Goal: Task Accomplishment & Management: Complete application form

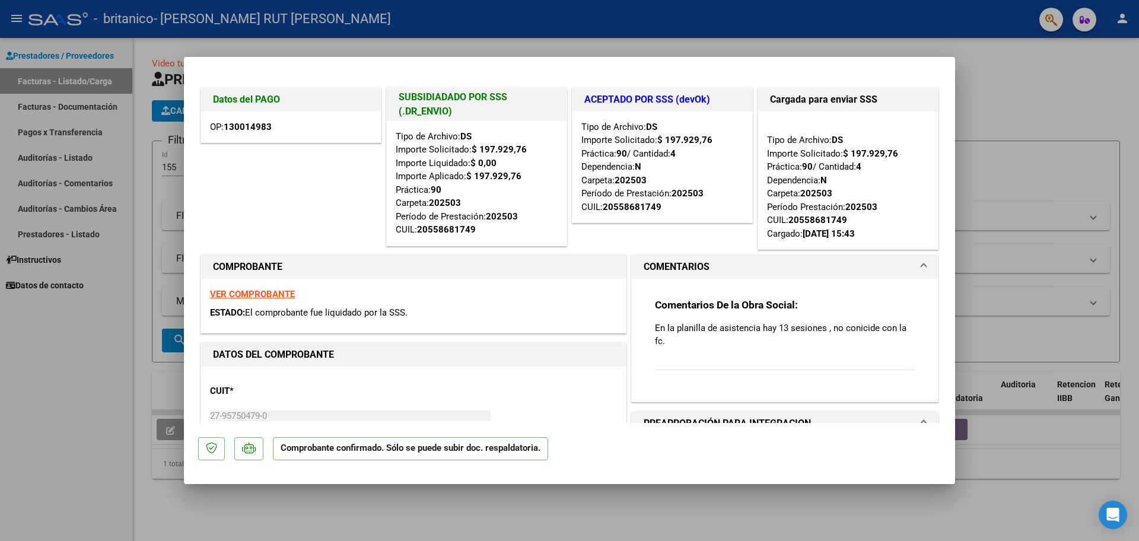
click at [32, 427] on div at bounding box center [569, 270] width 1139 height 541
type input "$ 0,00"
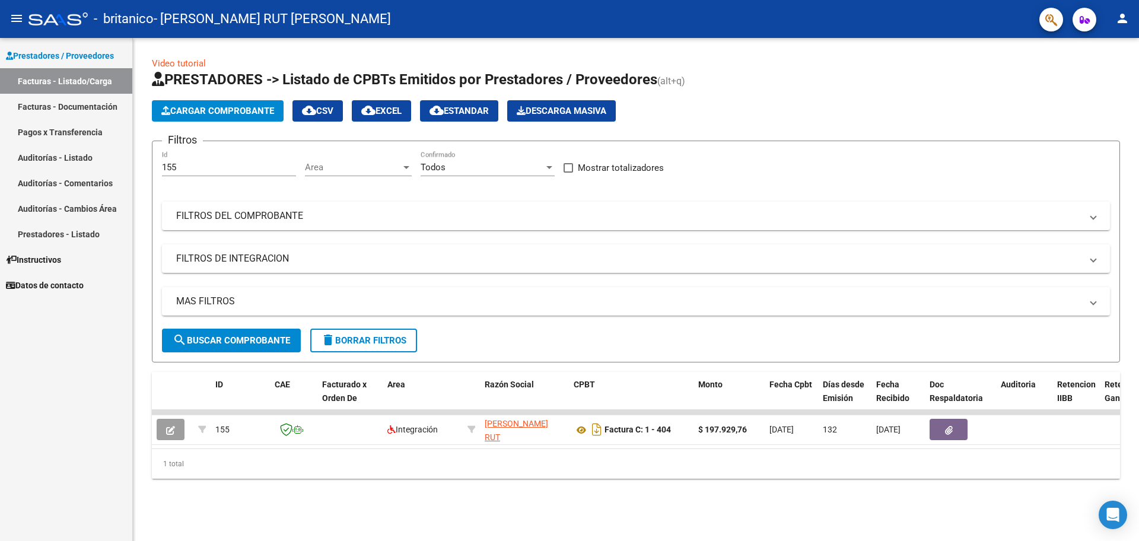
click at [87, 129] on link "Pagos x Transferencia" at bounding box center [66, 132] width 132 height 26
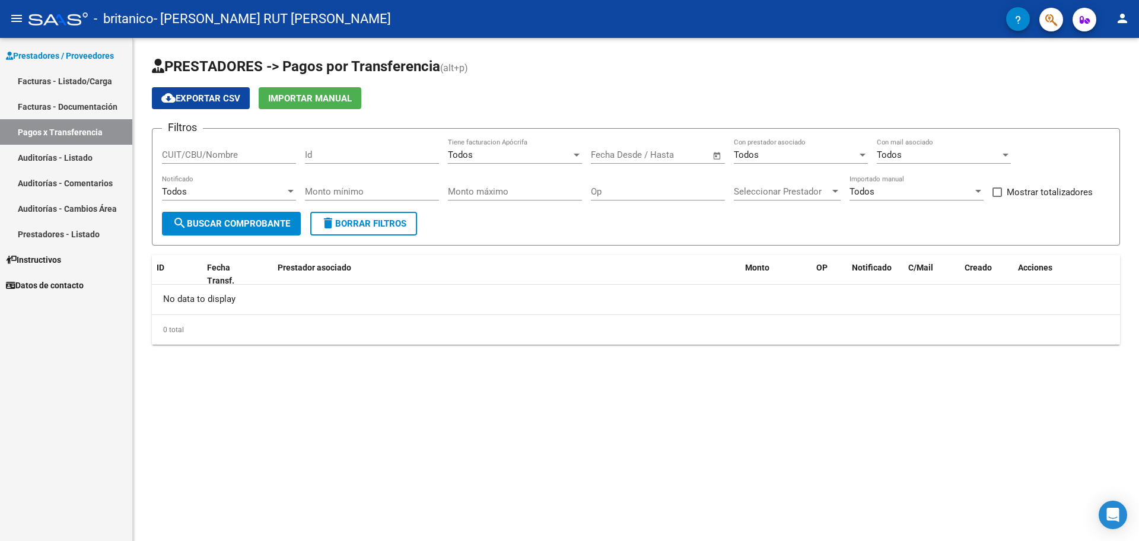
click at [75, 184] on link "Auditorías - Comentarios" at bounding box center [66, 183] width 132 height 26
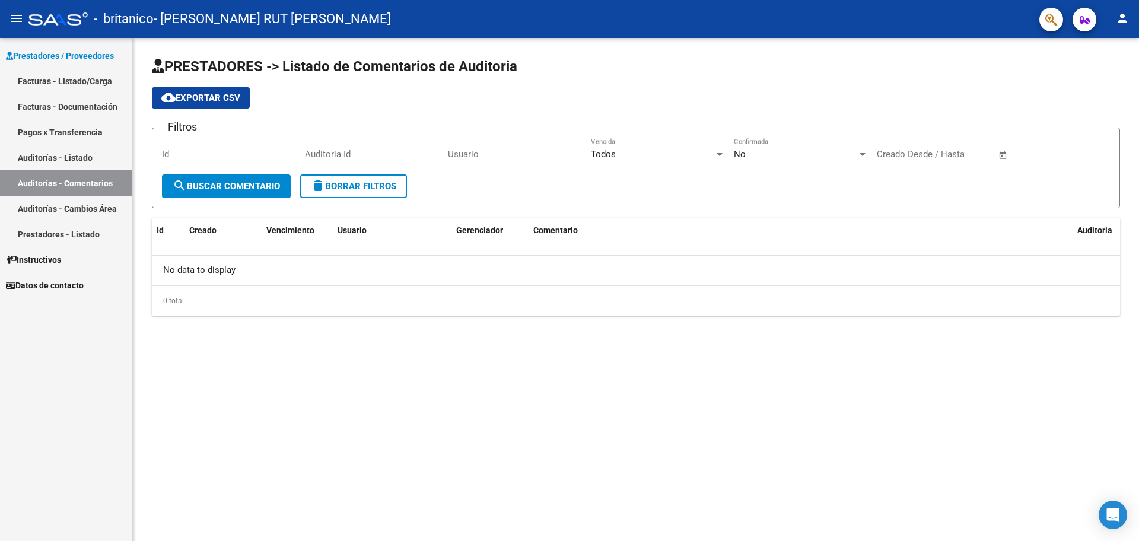
click at [87, 151] on link "Auditorías - Listado" at bounding box center [66, 158] width 132 height 26
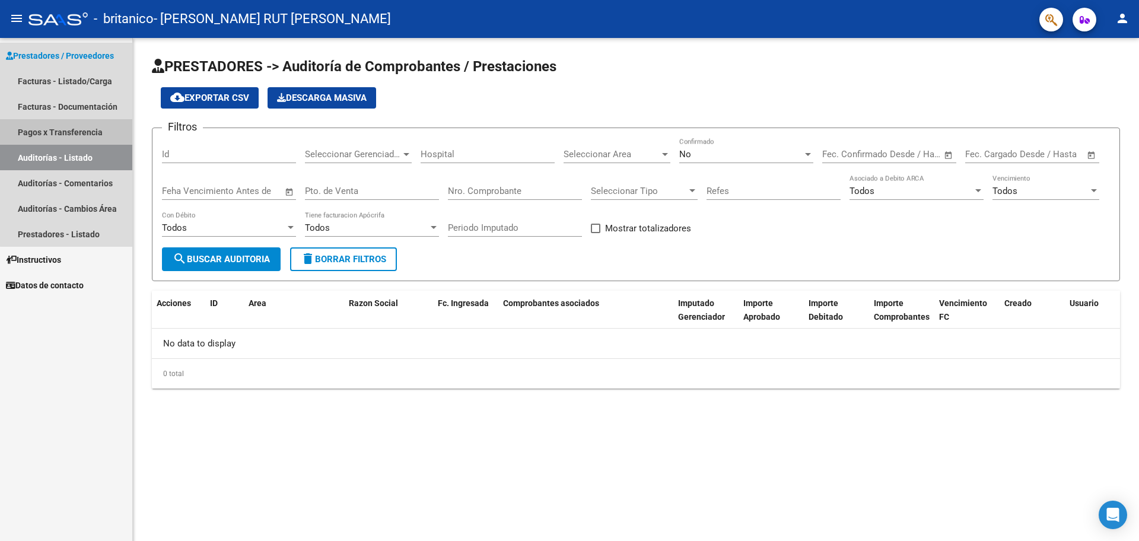
click at [90, 131] on link "Pagos x Transferencia" at bounding box center [66, 132] width 132 height 26
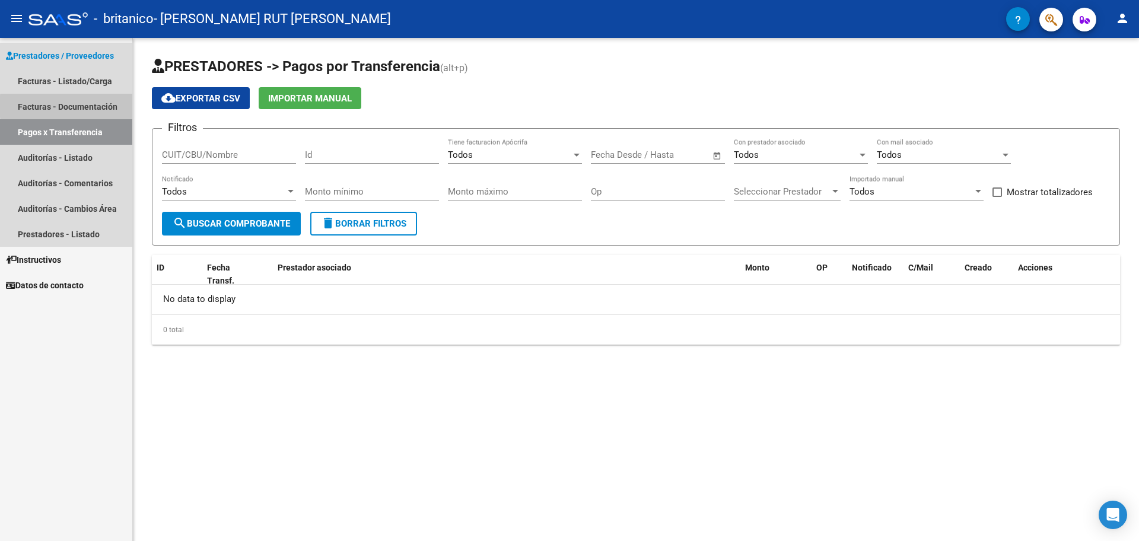
click at [104, 106] on link "Facturas - Documentación" at bounding box center [66, 107] width 132 height 26
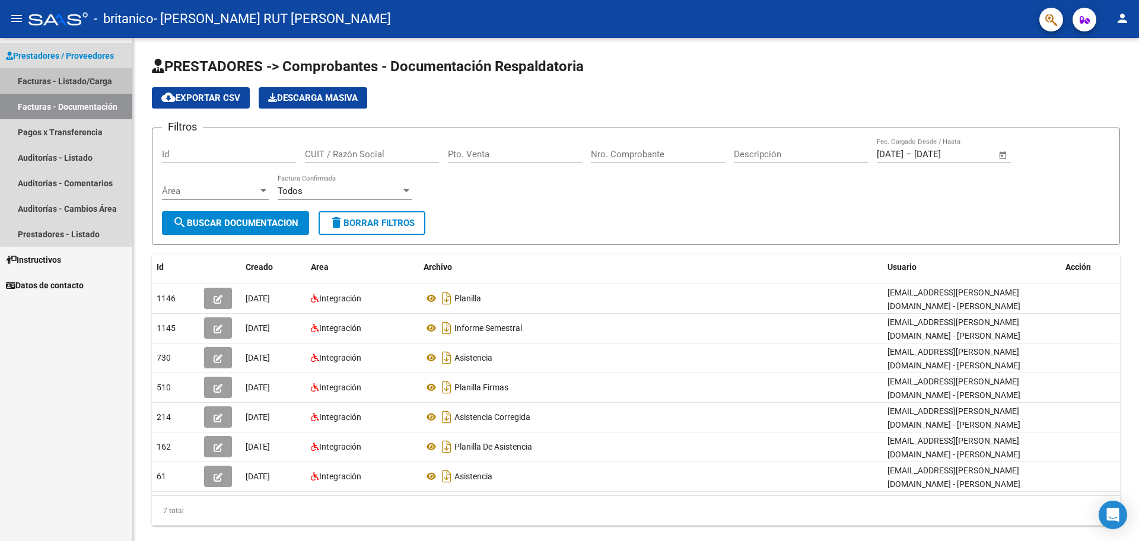
click at [103, 84] on link "Facturas - Listado/Carga" at bounding box center [66, 81] width 132 height 26
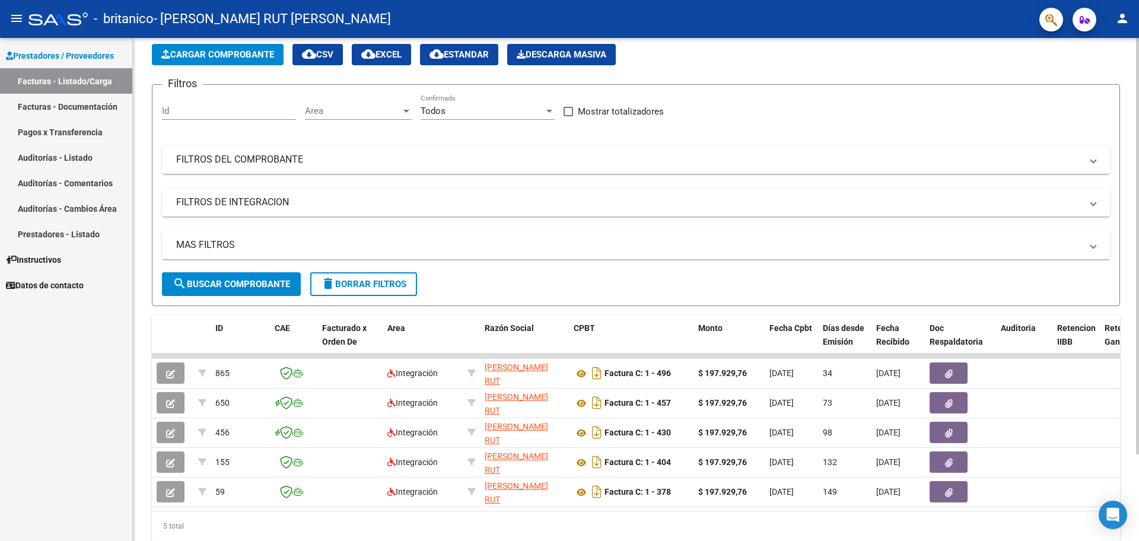
scroll to position [104, 0]
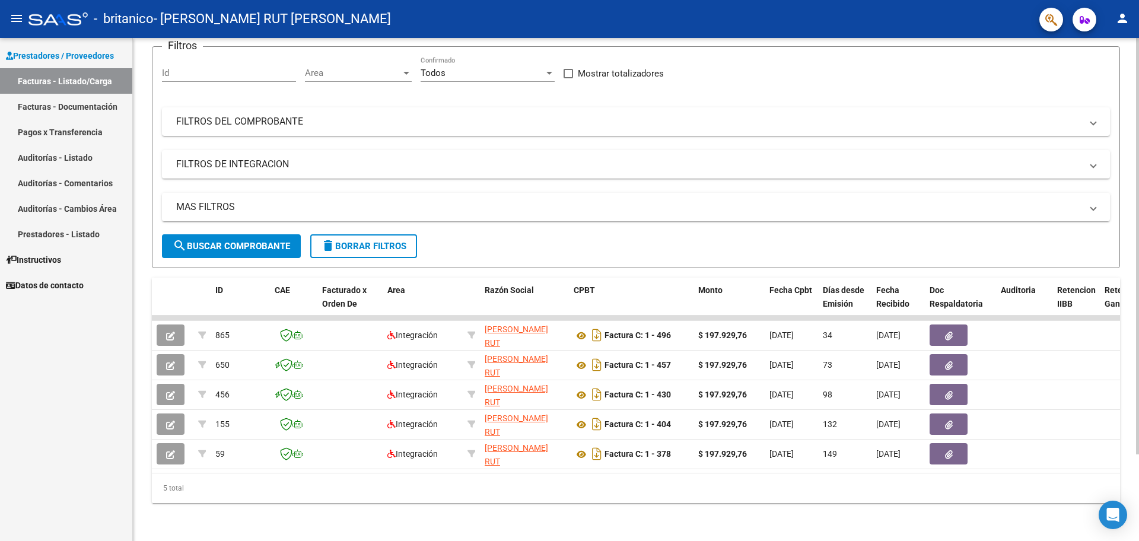
click at [1139, 363] on div at bounding box center [1137, 246] width 3 height 417
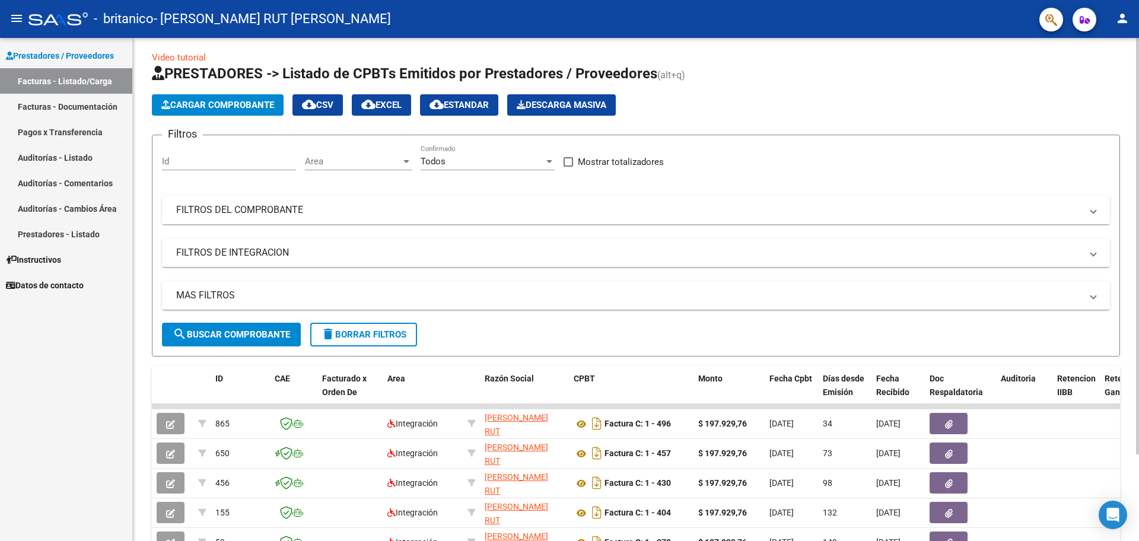
scroll to position [0, 0]
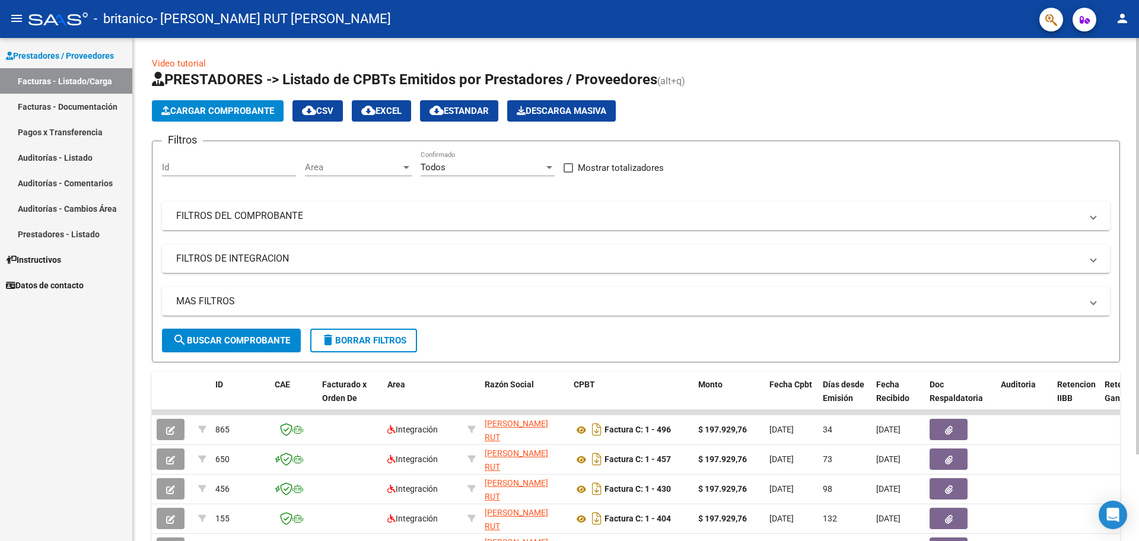
click at [1136, 43] on div at bounding box center [1137, 246] width 3 height 417
click at [233, 106] on span "Cargar Comprobante" at bounding box center [217, 111] width 113 height 11
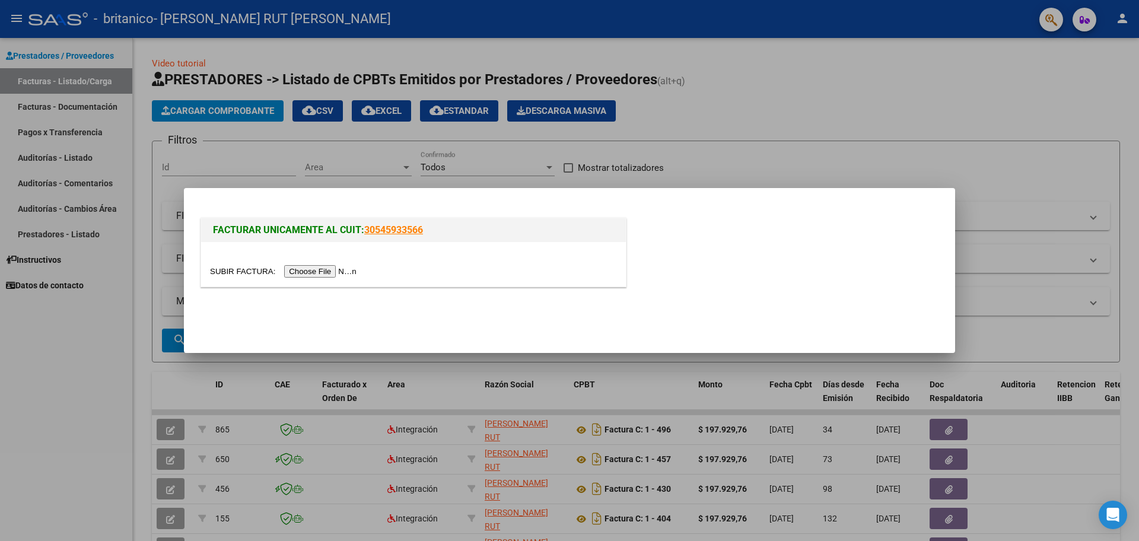
click at [321, 270] on input "file" at bounding box center [285, 271] width 150 height 12
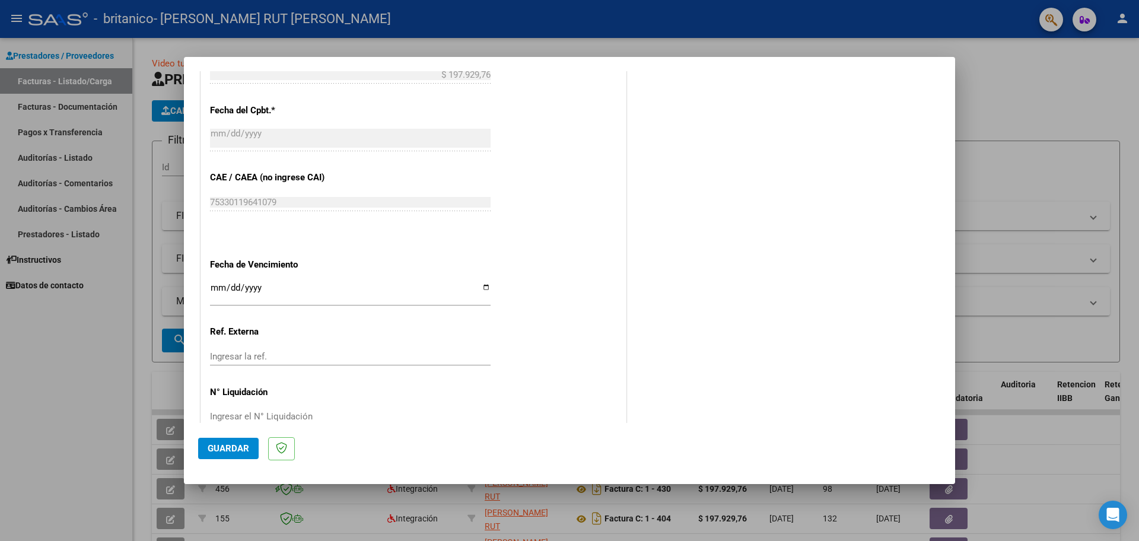
scroll to position [656, 0]
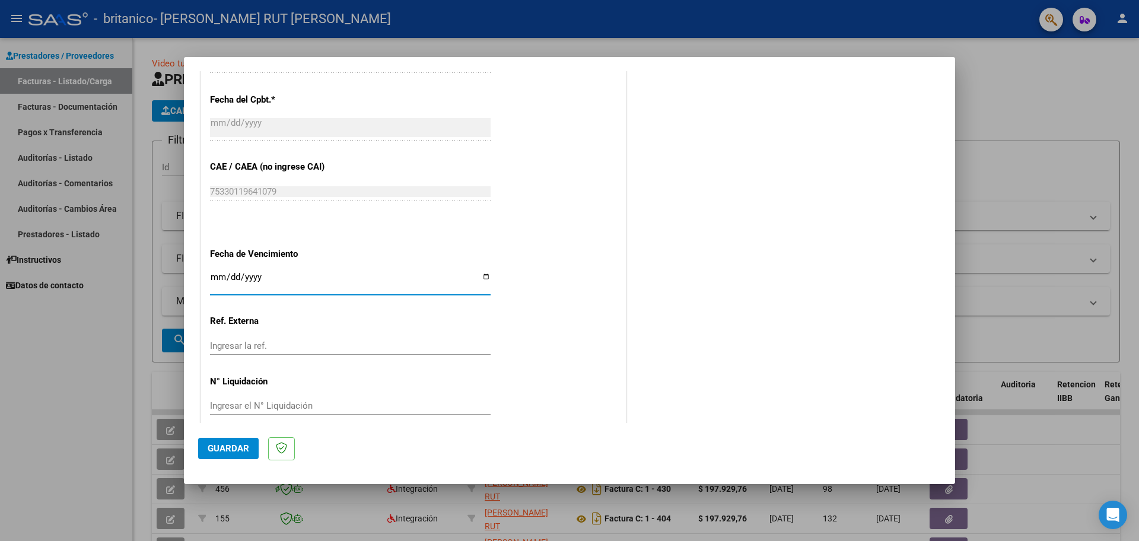
click at [216, 272] on input "Ingresar la fecha" at bounding box center [350, 281] width 281 height 19
type input "[DATE]"
click at [235, 341] on input "Ingresar la ref." at bounding box center [350, 346] width 281 height 11
click at [227, 452] on span "Guardar" at bounding box center [229, 448] width 42 height 11
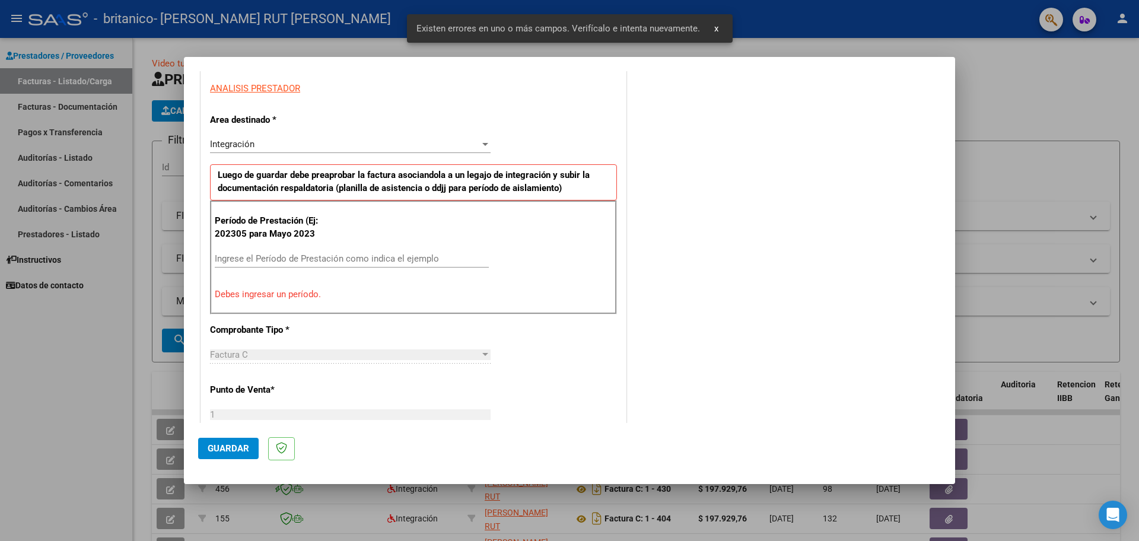
scroll to position [215, 0]
click at [454, 146] on div "Integración" at bounding box center [345, 145] width 270 height 11
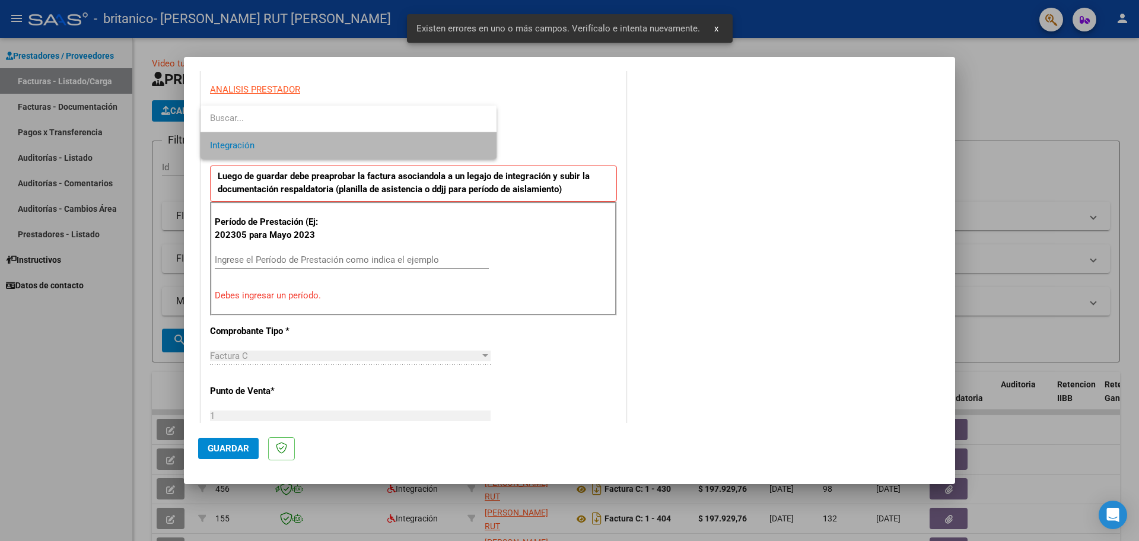
click at [456, 139] on span "Integración" at bounding box center [348, 145] width 277 height 27
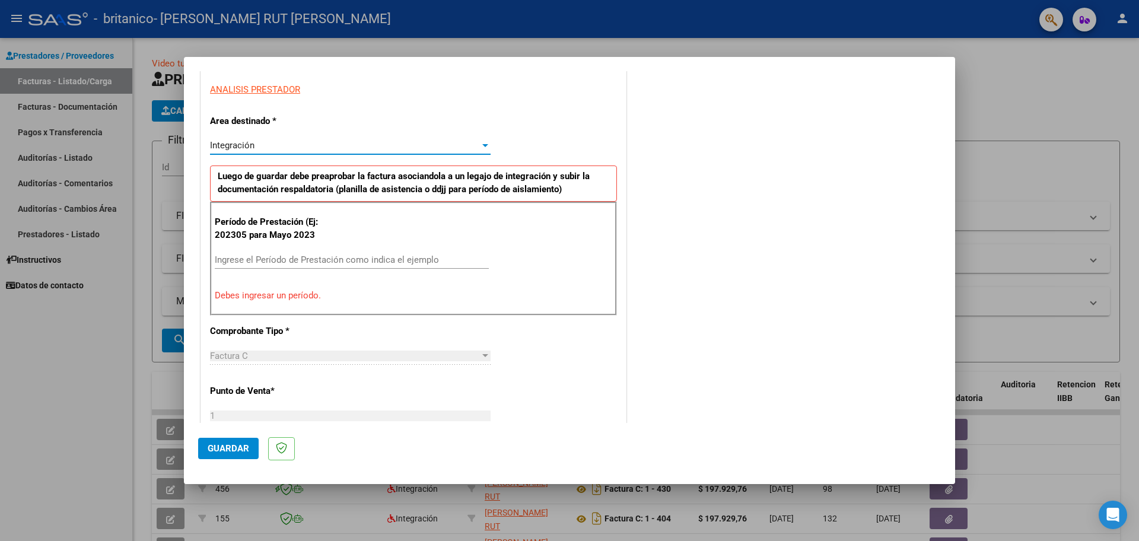
click at [317, 266] on div "Ingrese el Período de Prestación como indica el ejemplo" at bounding box center [352, 260] width 274 height 18
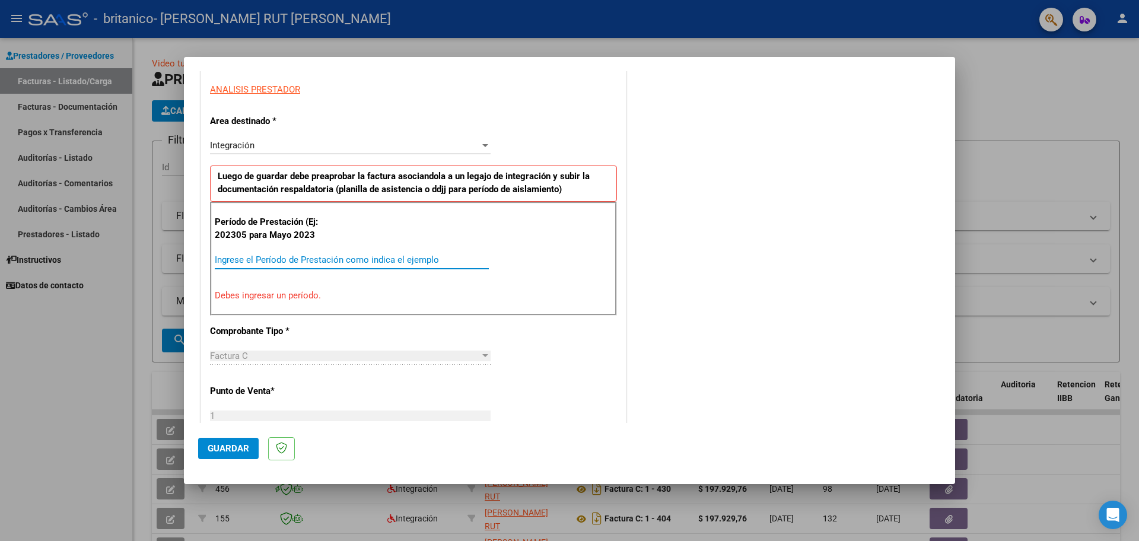
click at [326, 258] on input "Ingrese el Período de Prestación como indica el ejemplo" at bounding box center [352, 260] width 274 height 11
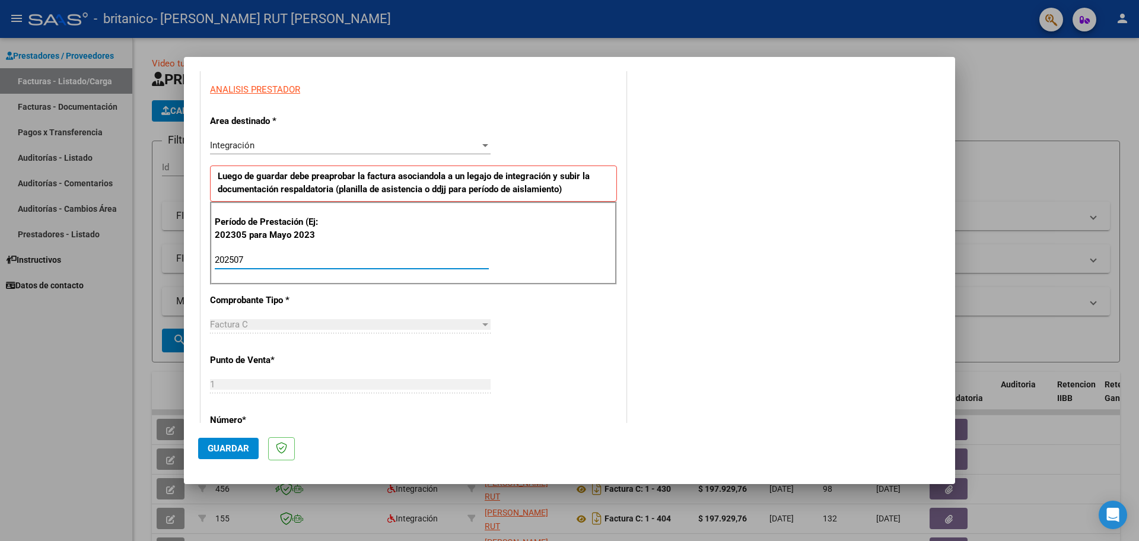
type input "202507"
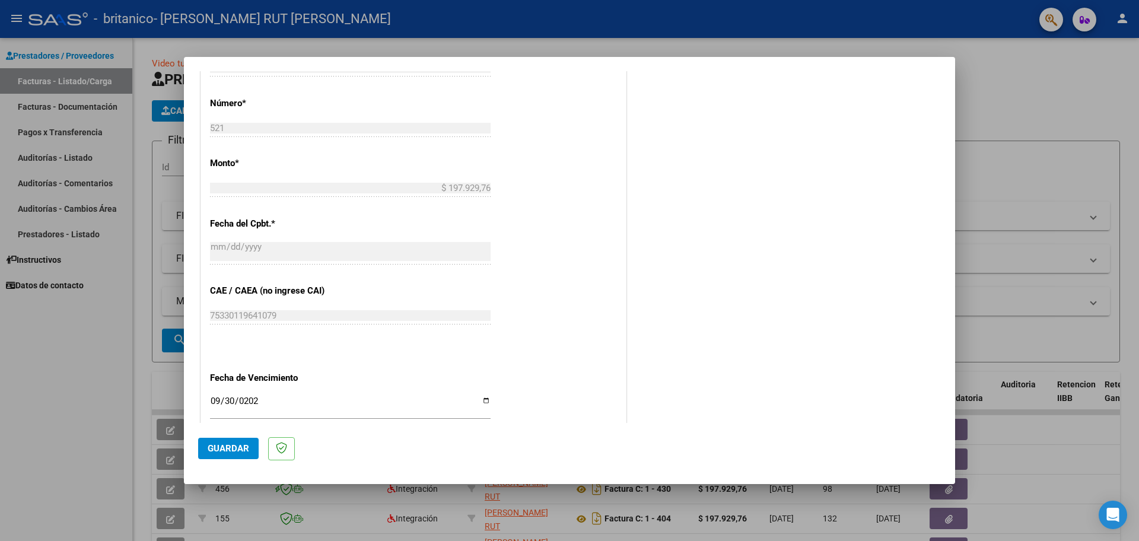
scroll to position [656, 0]
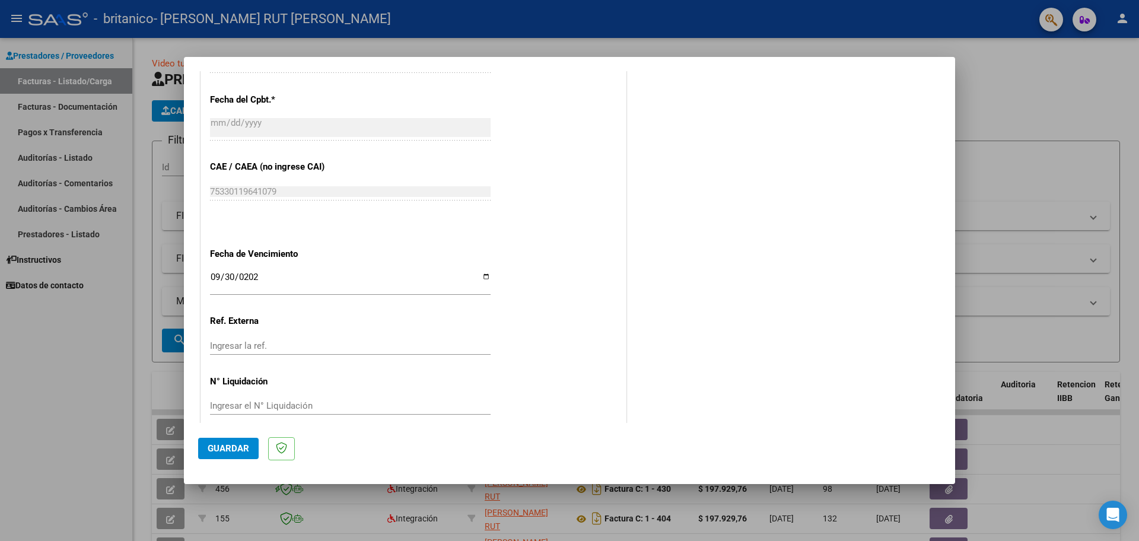
click at [231, 456] on button "Guardar" at bounding box center [228, 448] width 61 height 21
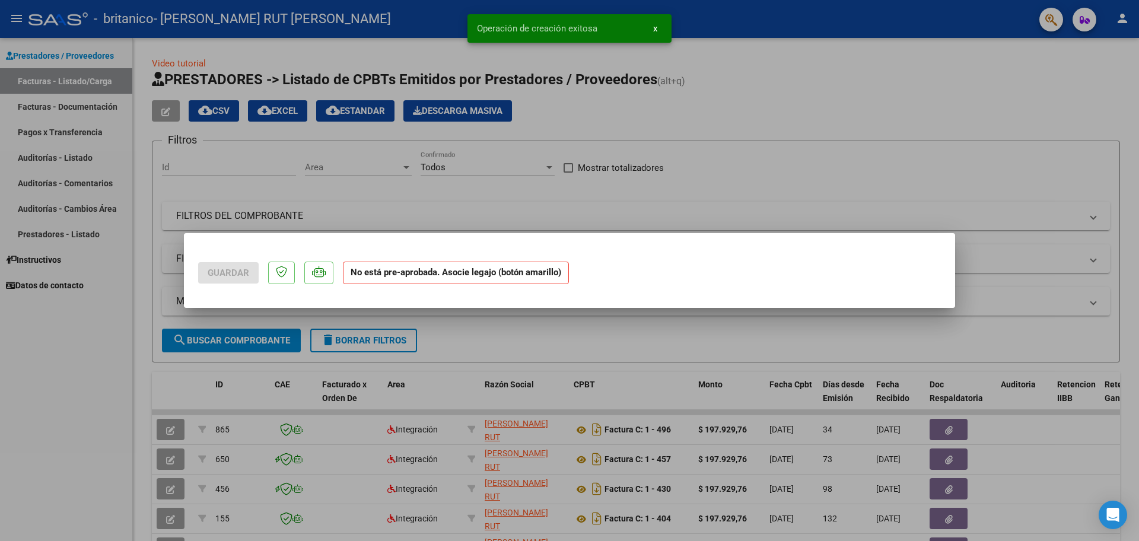
scroll to position [0, 0]
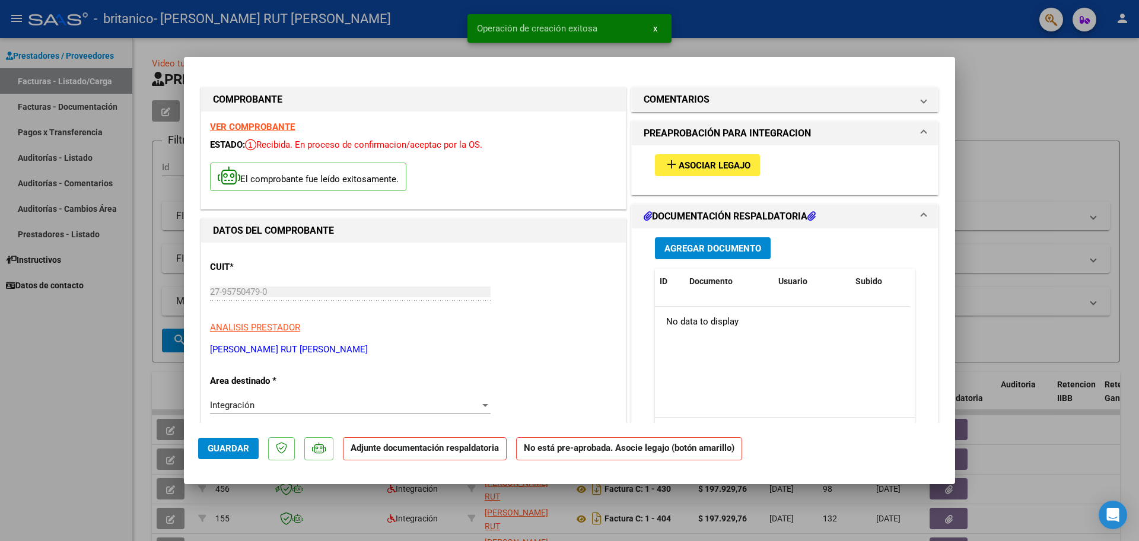
click at [730, 168] on span "Asociar Legajo" at bounding box center [715, 165] width 72 height 11
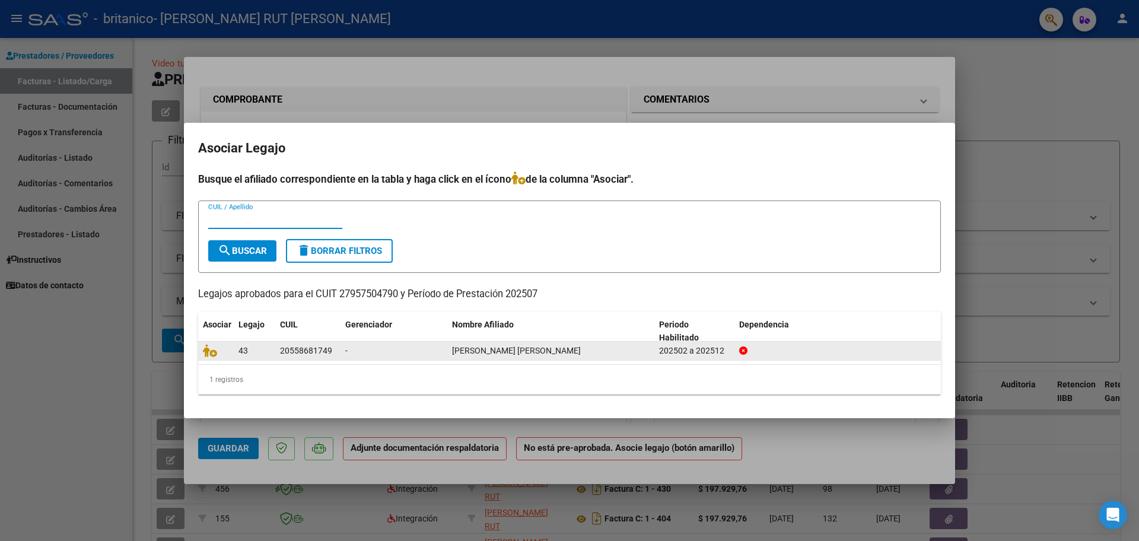
click at [400, 344] on div "-" at bounding box center [393, 351] width 97 height 14
click at [406, 352] on div "-" at bounding box center [393, 351] width 97 height 14
click at [211, 351] on icon at bounding box center [210, 350] width 14 height 13
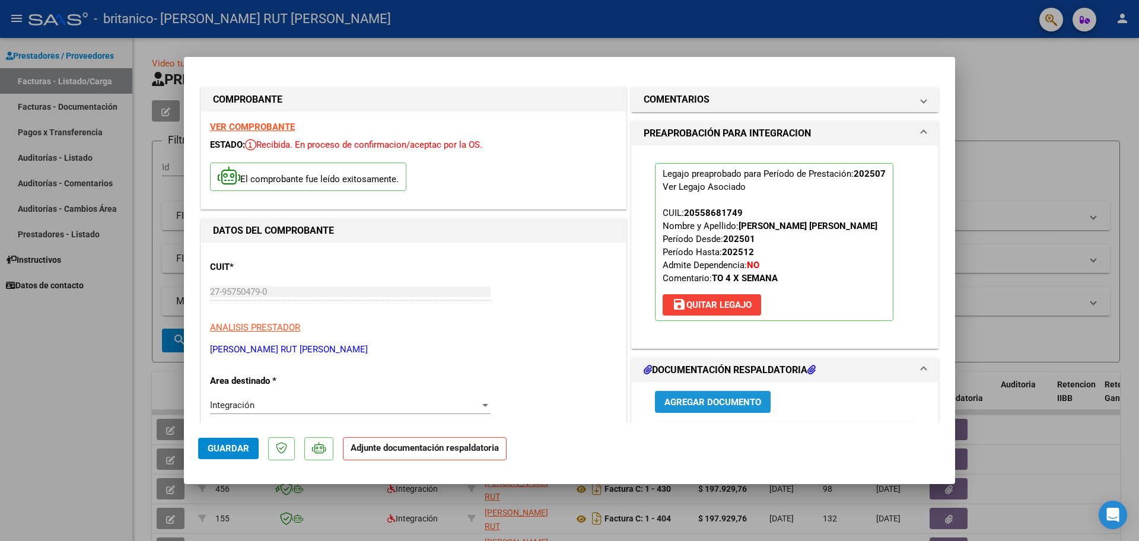
click at [678, 402] on span "Agregar Documento" at bounding box center [713, 402] width 97 height 11
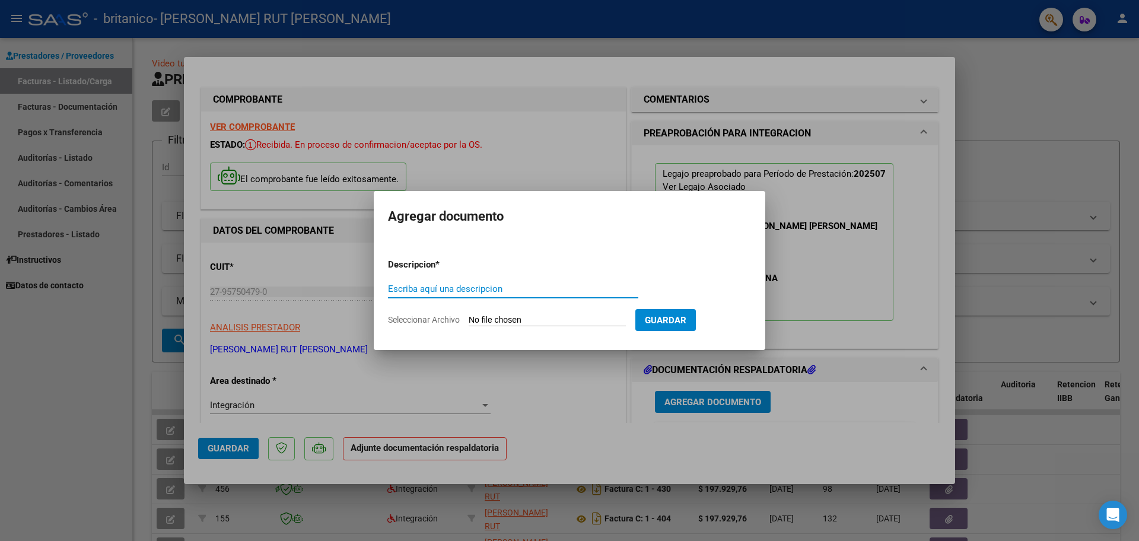
click at [590, 295] on div "Escriba aquí una descripcion" at bounding box center [513, 289] width 250 height 18
click at [589, 291] on input "Escriba aquí una descripcion" at bounding box center [513, 289] width 250 height 11
type input "Planilla de Asistencia"
click at [440, 322] on span "Seleccionar Archivo" at bounding box center [424, 319] width 72 height 9
click at [469, 322] on input "Seleccionar Archivo" at bounding box center [547, 320] width 157 height 11
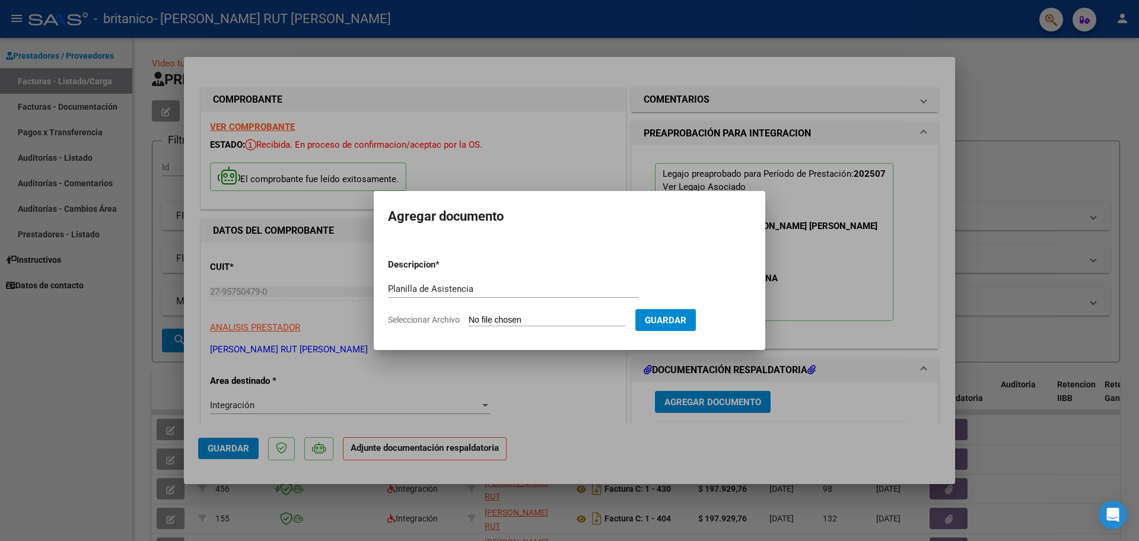
type input "C:\fakepath\Planilla de asistencia [PERSON_NAME] [PERSON_NAME] 2025.pdf"
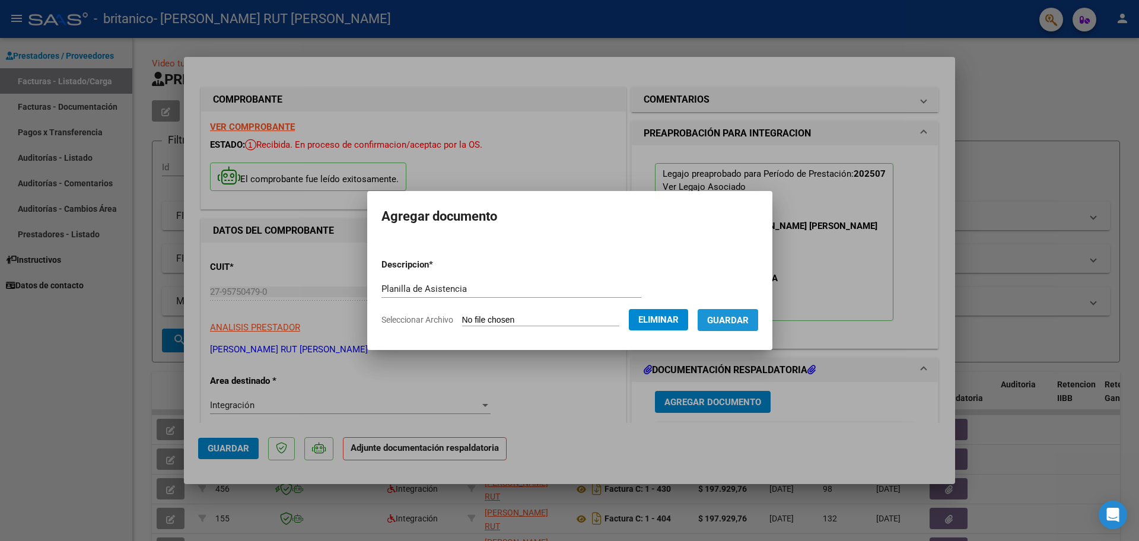
click at [720, 320] on span "Guardar" at bounding box center [728, 320] width 42 height 11
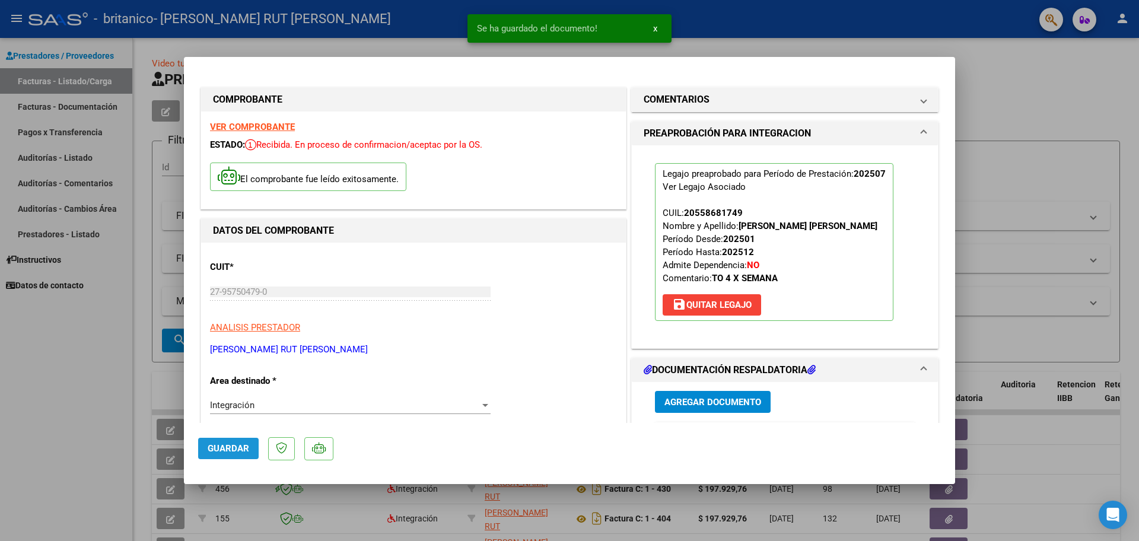
click at [228, 450] on span "Guardar" at bounding box center [229, 448] width 42 height 11
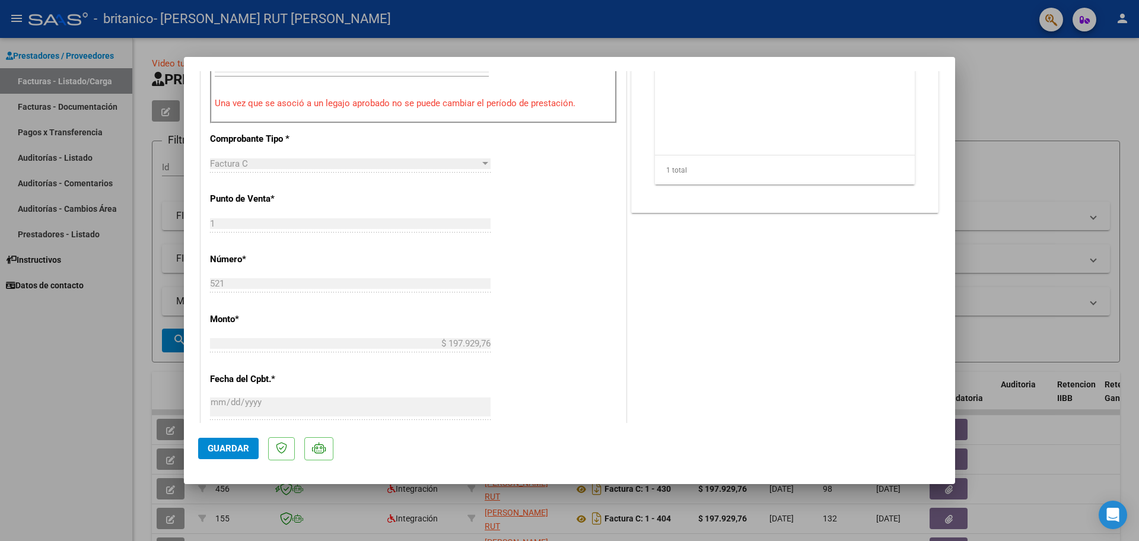
scroll to position [695, 0]
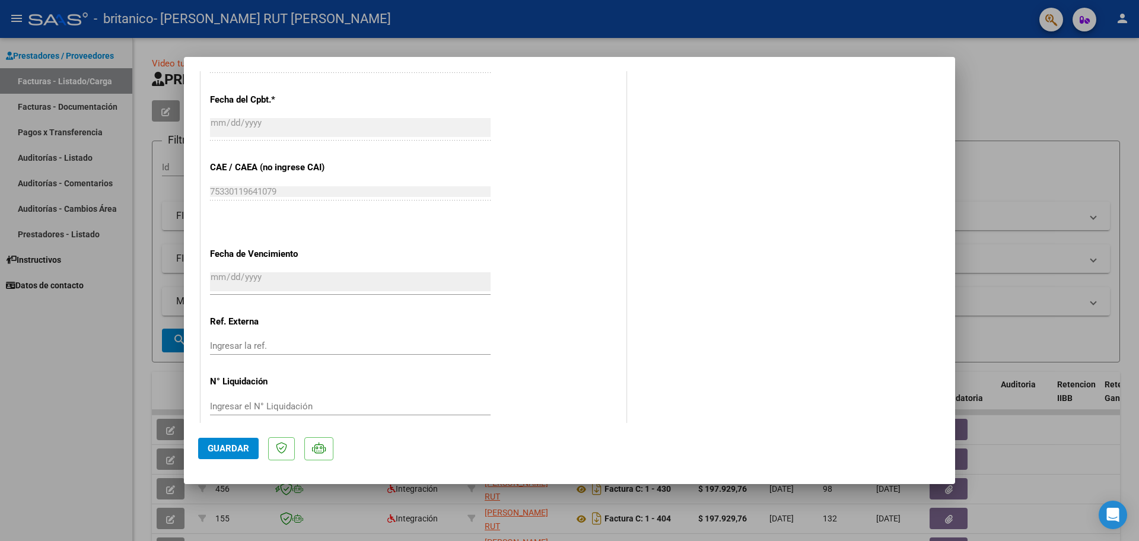
click at [238, 448] on span "Guardar" at bounding box center [229, 448] width 42 height 11
click at [52, 430] on div at bounding box center [569, 270] width 1139 height 541
type input "$ 0,00"
